Goal: Task Accomplishment & Management: Use online tool/utility

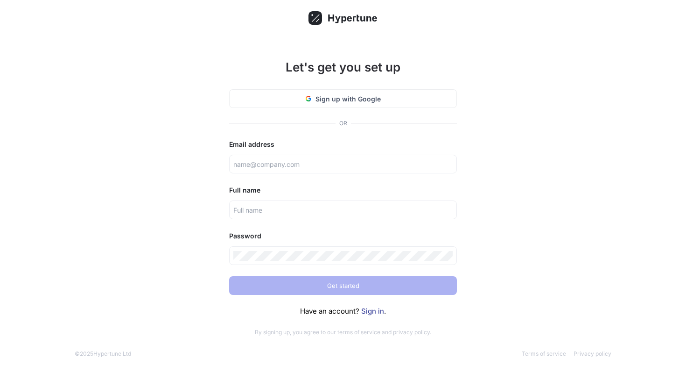
click at [369, 316] on div "Have an account? Sign in ." at bounding box center [343, 311] width 228 height 11
click at [371, 311] on link "Sign in" at bounding box center [372, 310] width 23 height 9
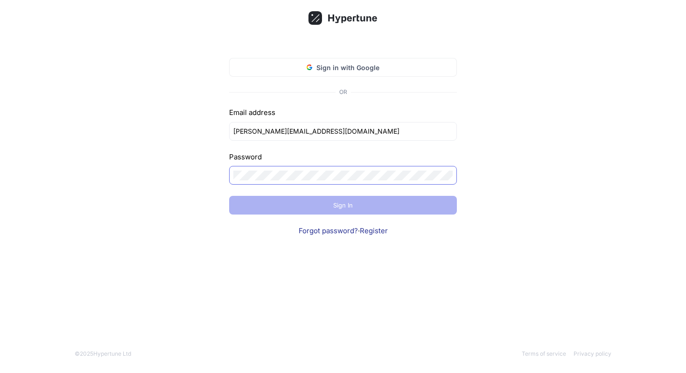
type input "[PERSON_NAME][EMAIL_ADDRESS][DOMAIN_NAME]"
click at [310, 183] on div at bounding box center [343, 175] width 228 height 19
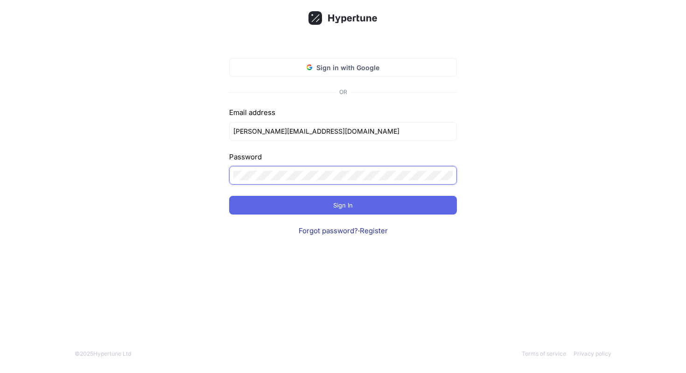
click input "submit" at bounding box center [0, 0] width 0 height 0
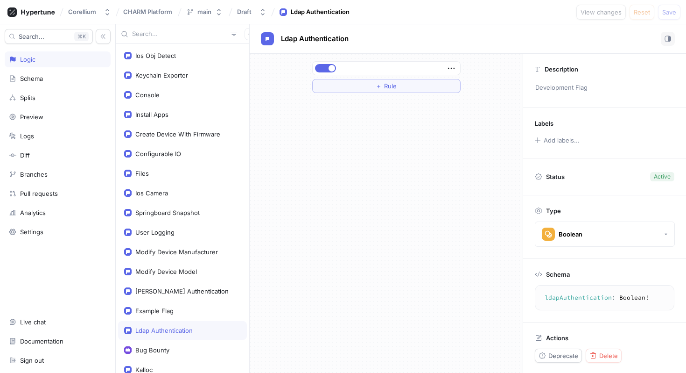
click at [181, 30] on input "text" at bounding box center [179, 33] width 95 height 9
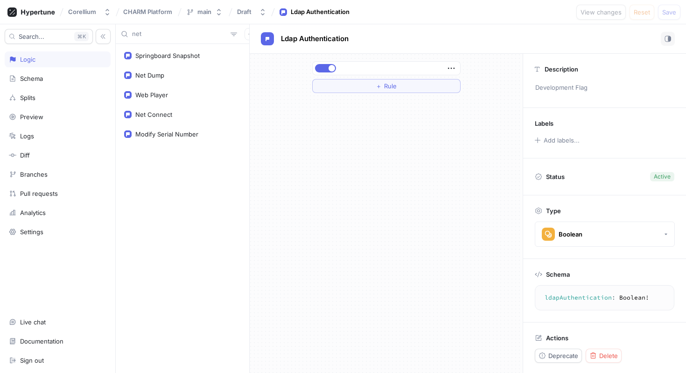
type input "net"
click at [154, 75] on div "Net Dump" at bounding box center [149, 74] width 29 height 7
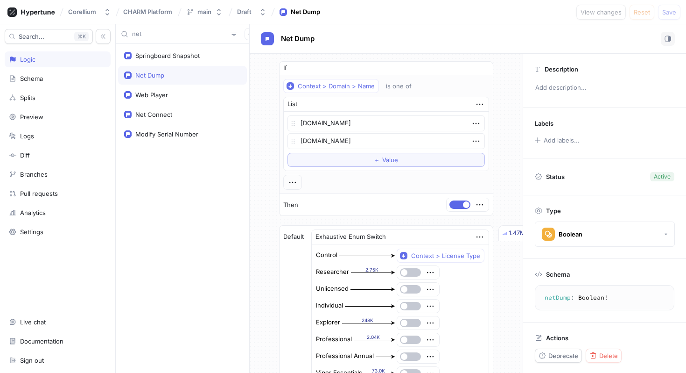
type textarea "netDump: Boolean!"
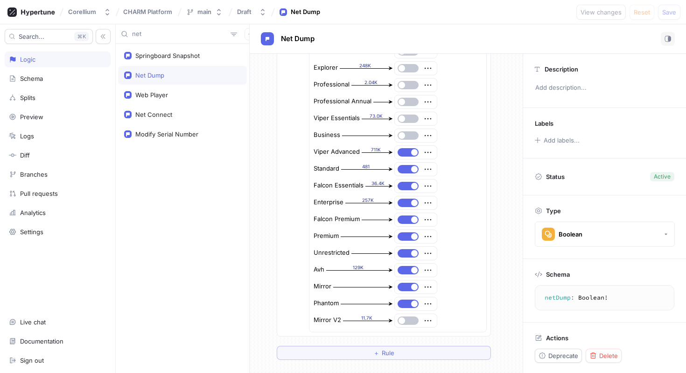
scroll to position [254, 2]
type textarea "x"
